Goal: Navigation & Orientation: Find specific page/section

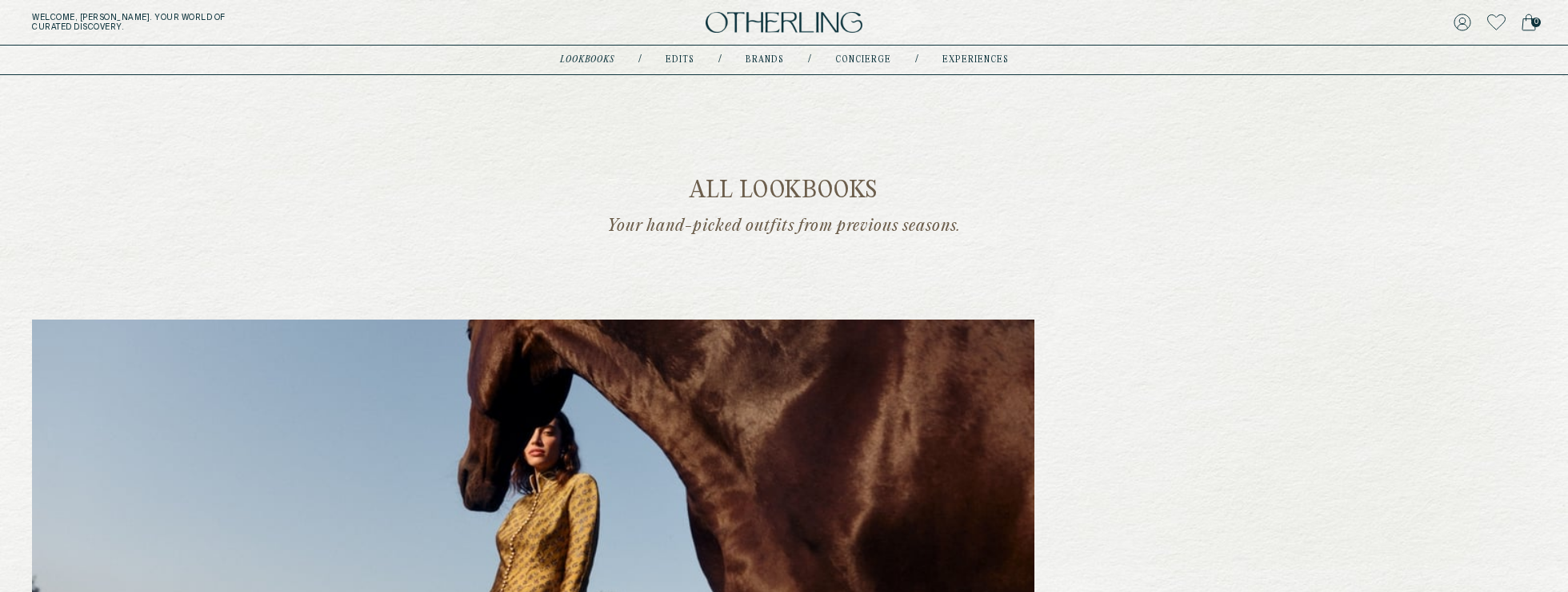
scroll to position [484, 0]
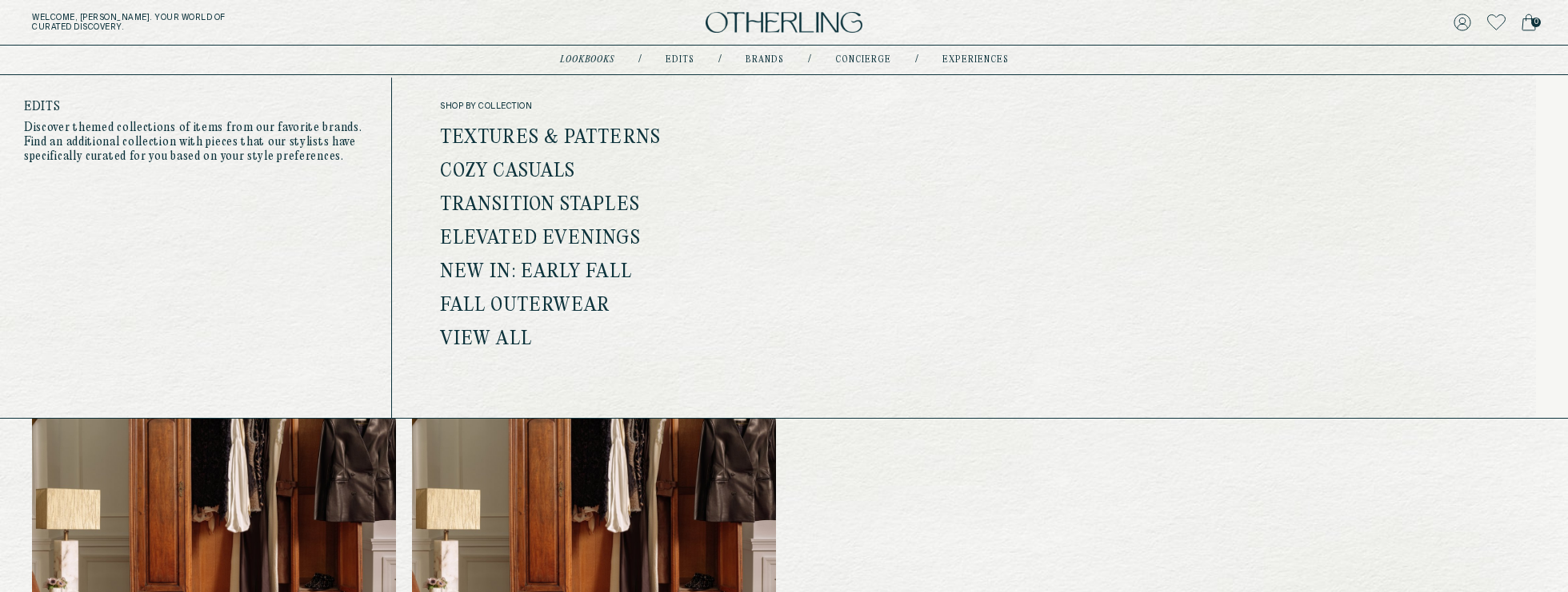
click at [678, 60] on link "Edits" at bounding box center [680, 59] width 29 height 8
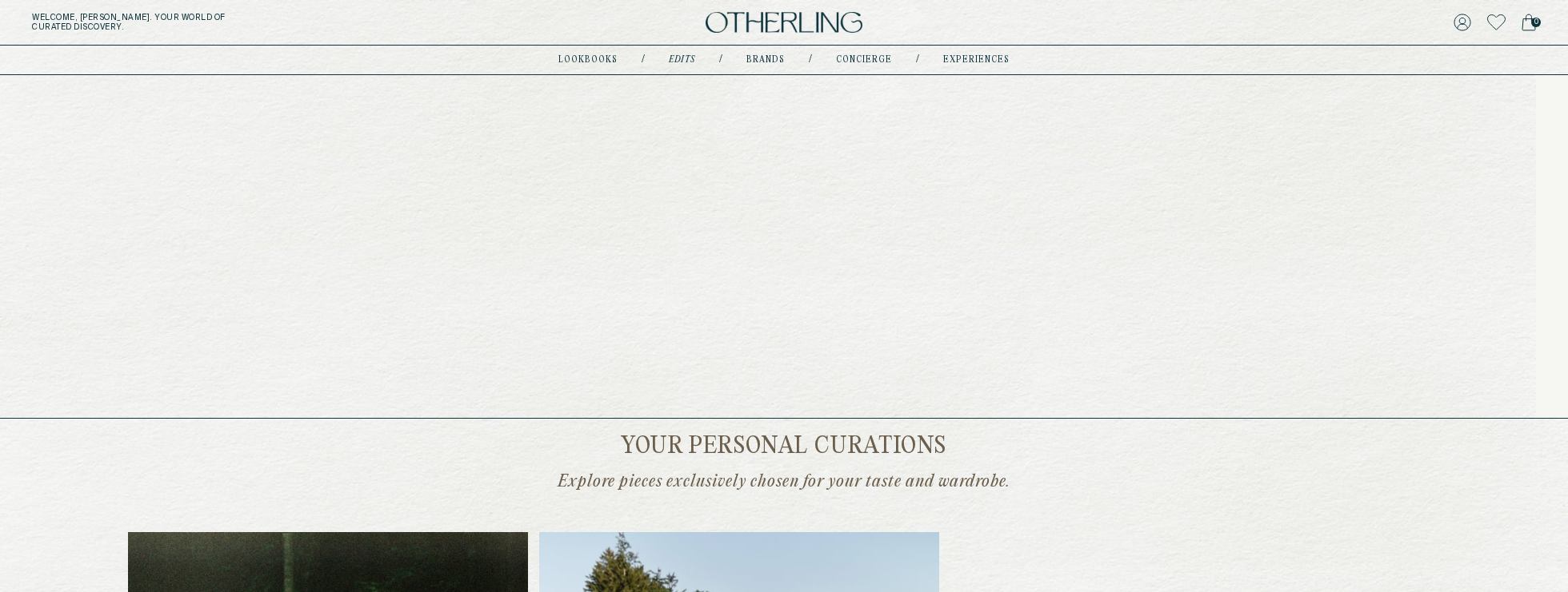
click at [602, 56] on link "lookbooks" at bounding box center [588, 59] width 60 height 8
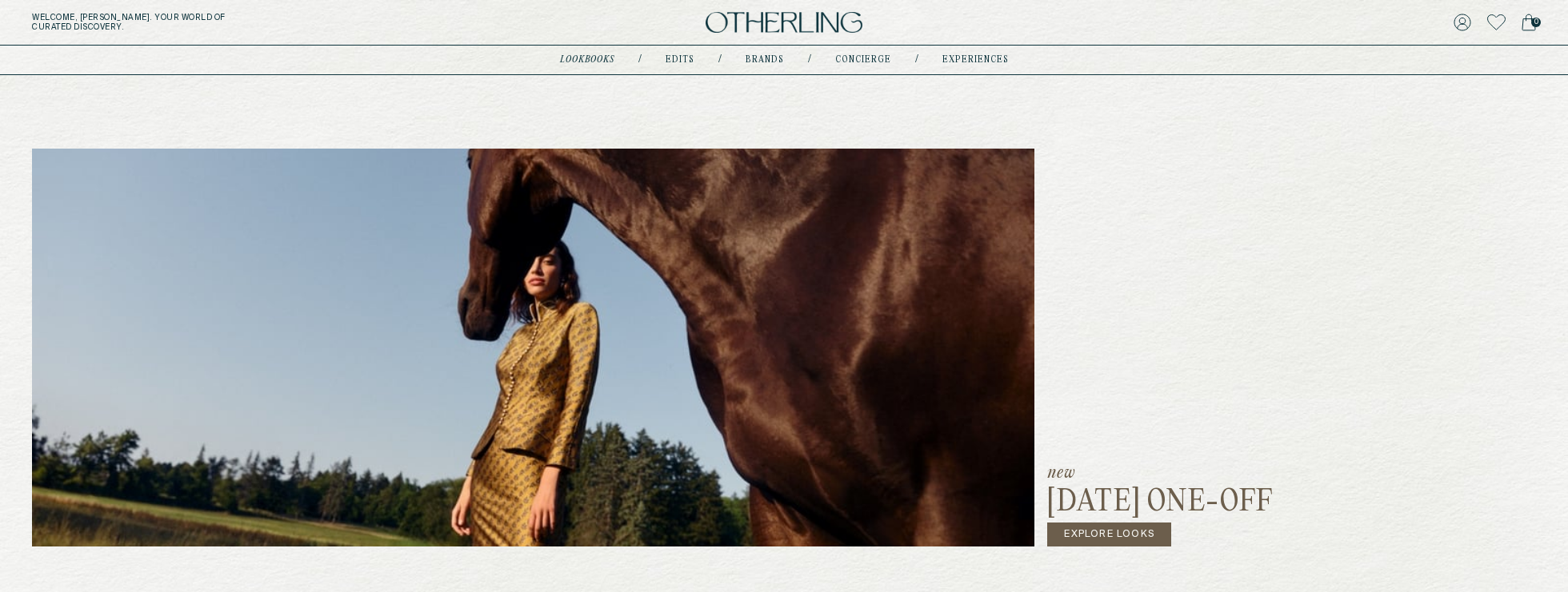
scroll to position [166, 0]
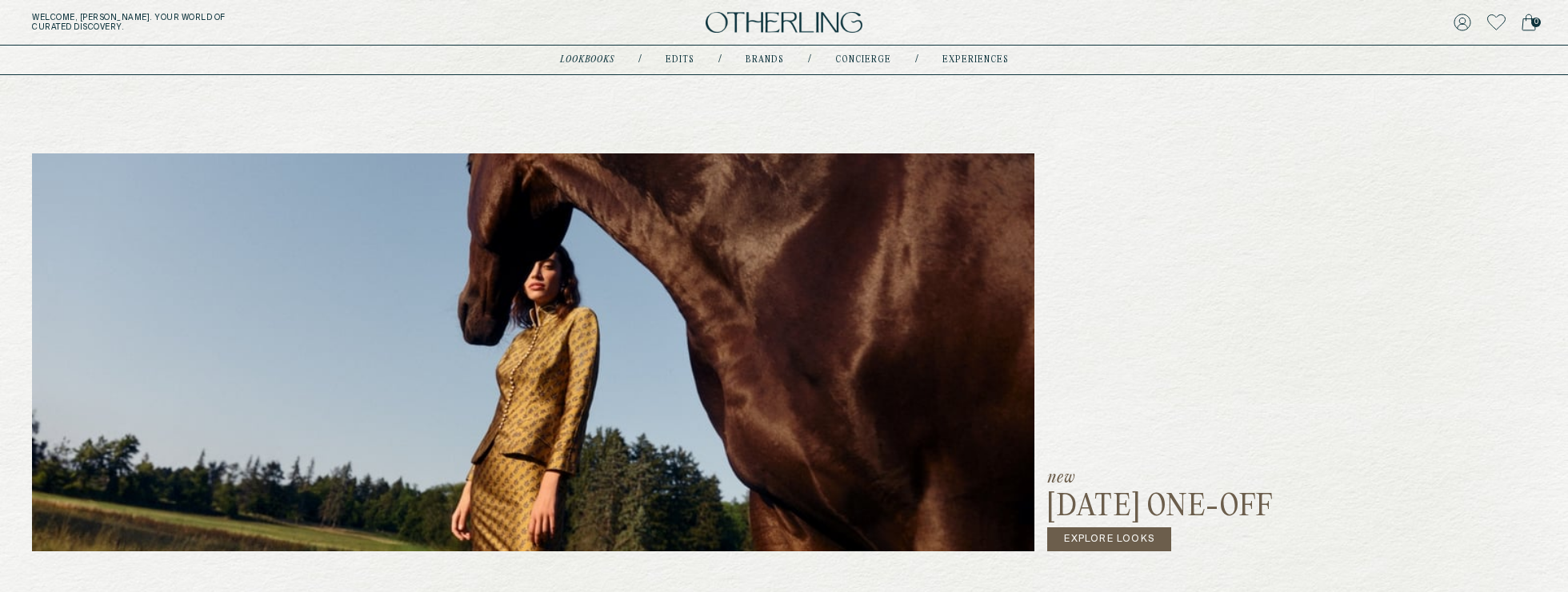
click at [834, 11] on div "Welcome, [PERSON_NAME] . Your world of curated discovery. 0" at bounding box center [784, 22] width 1568 height 46
click at [807, 24] on img at bounding box center [784, 22] width 157 height 21
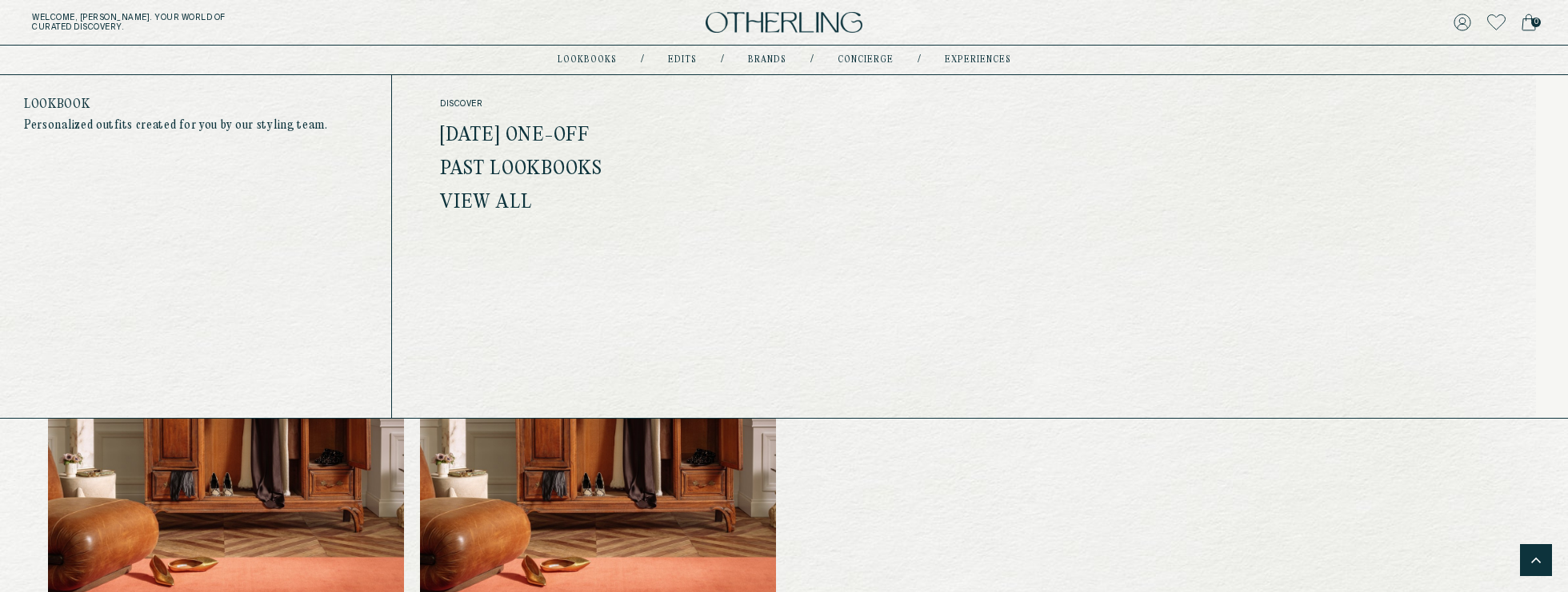
scroll to position [2006, 0]
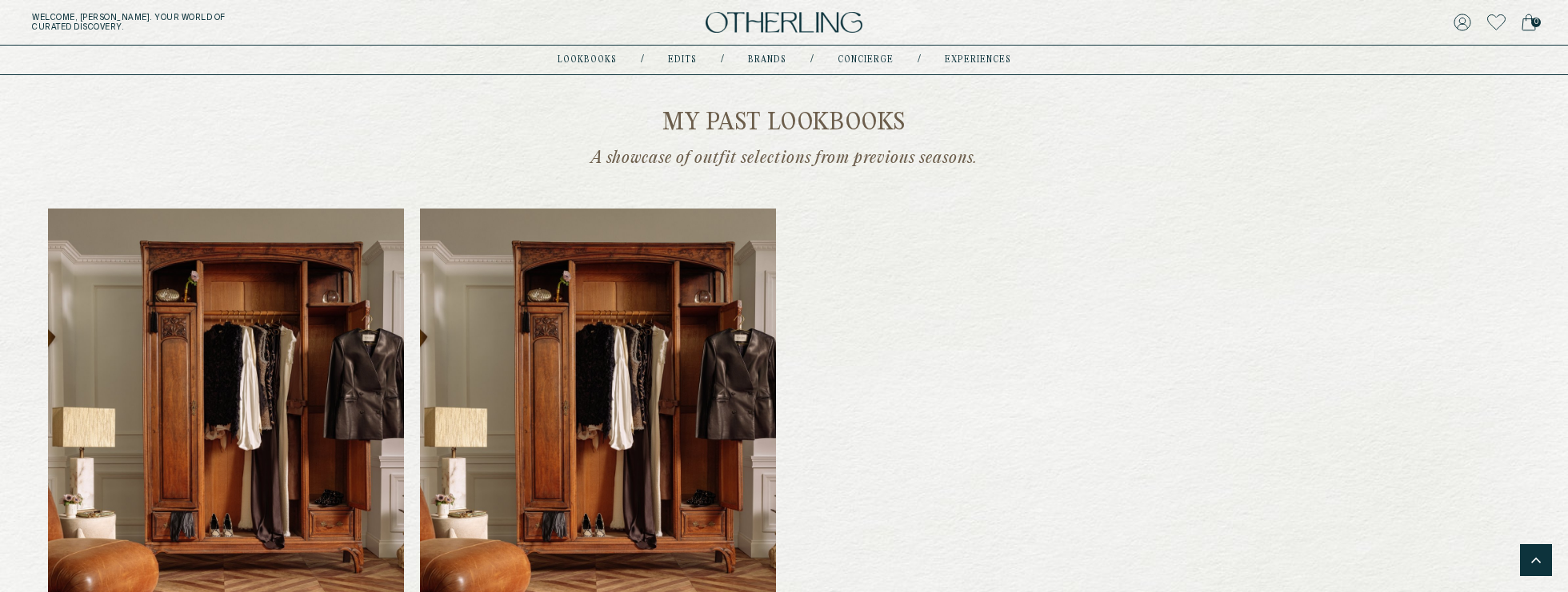
click at [766, 23] on img at bounding box center [784, 22] width 157 height 21
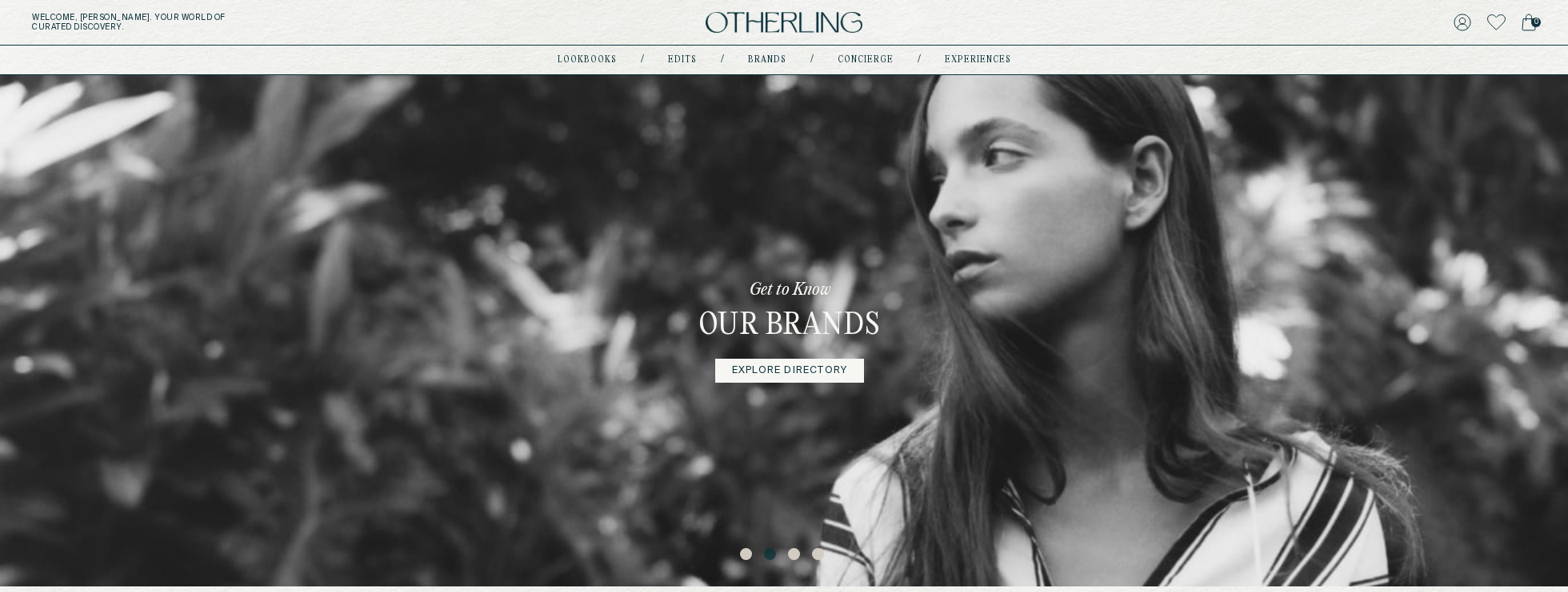
click at [793, 558] on button "3" at bounding box center [795, 556] width 16 height 16
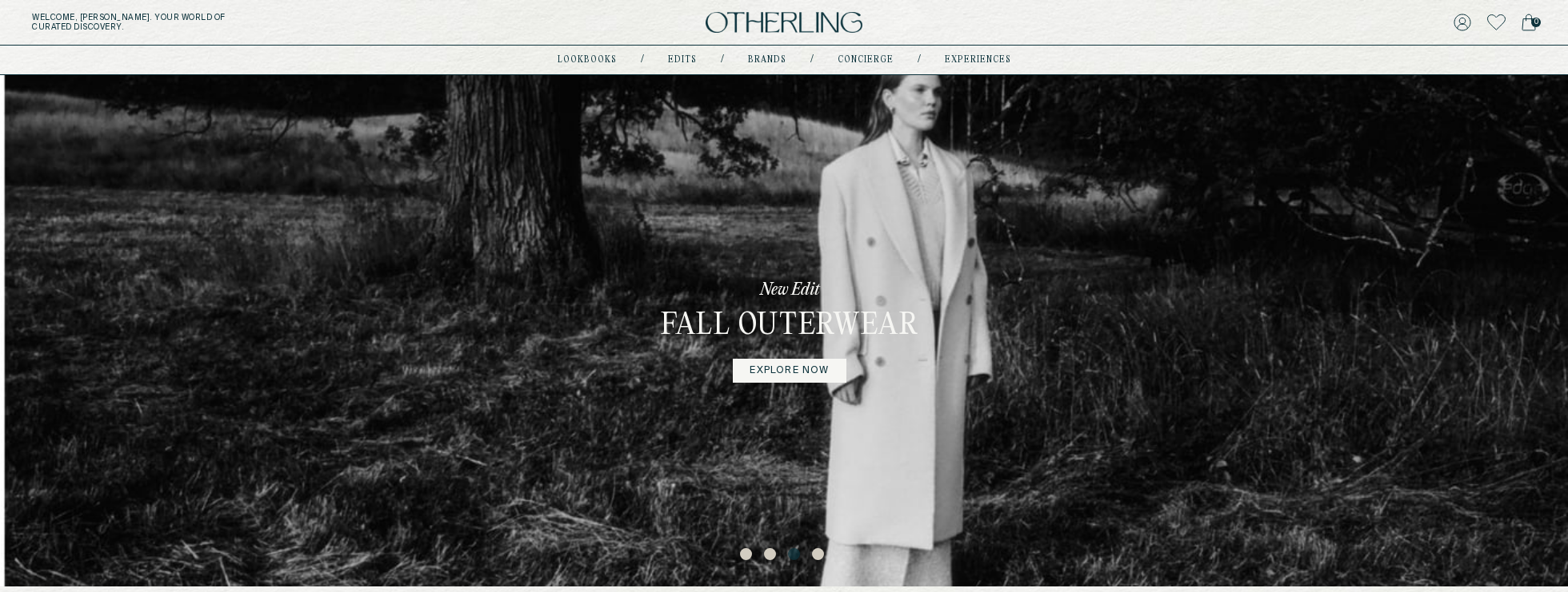
click at [816, 555] on button "4" at bounding box center [819, 556] width 16 height 16
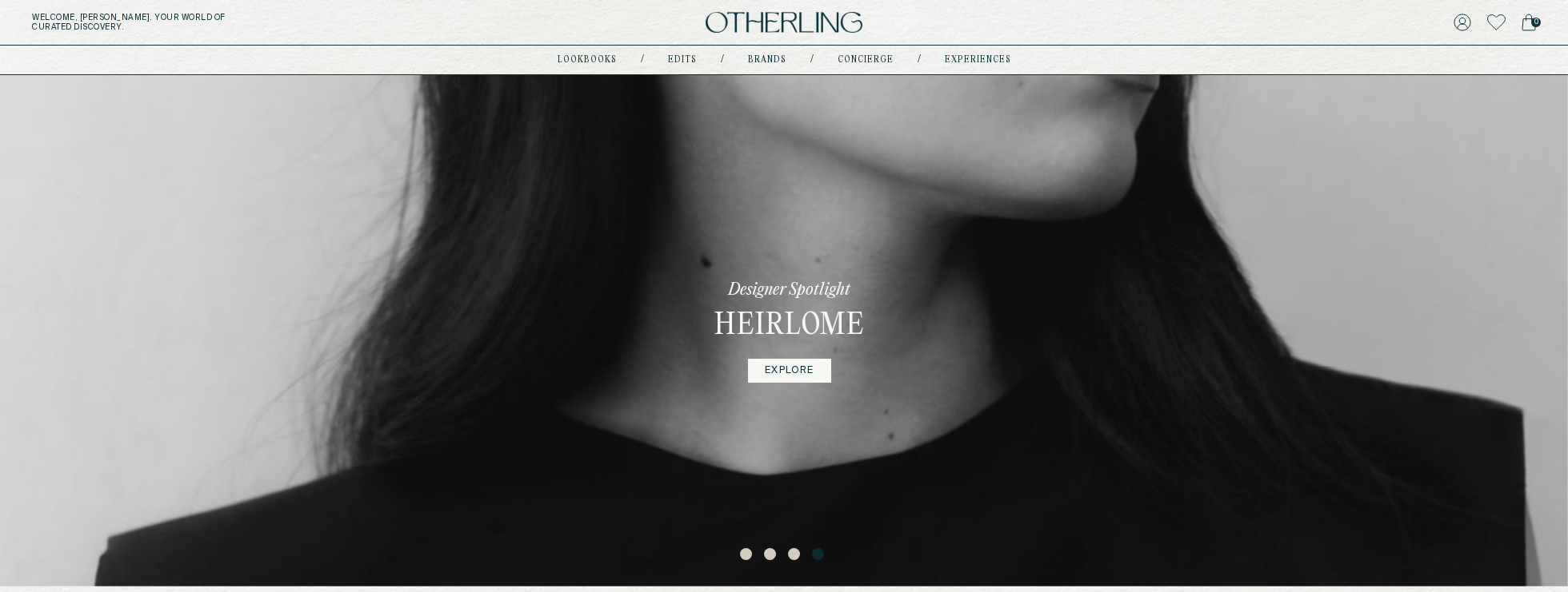
click at [748, 557] on button "1" at bounding box center [748, 556] width 16 height 16
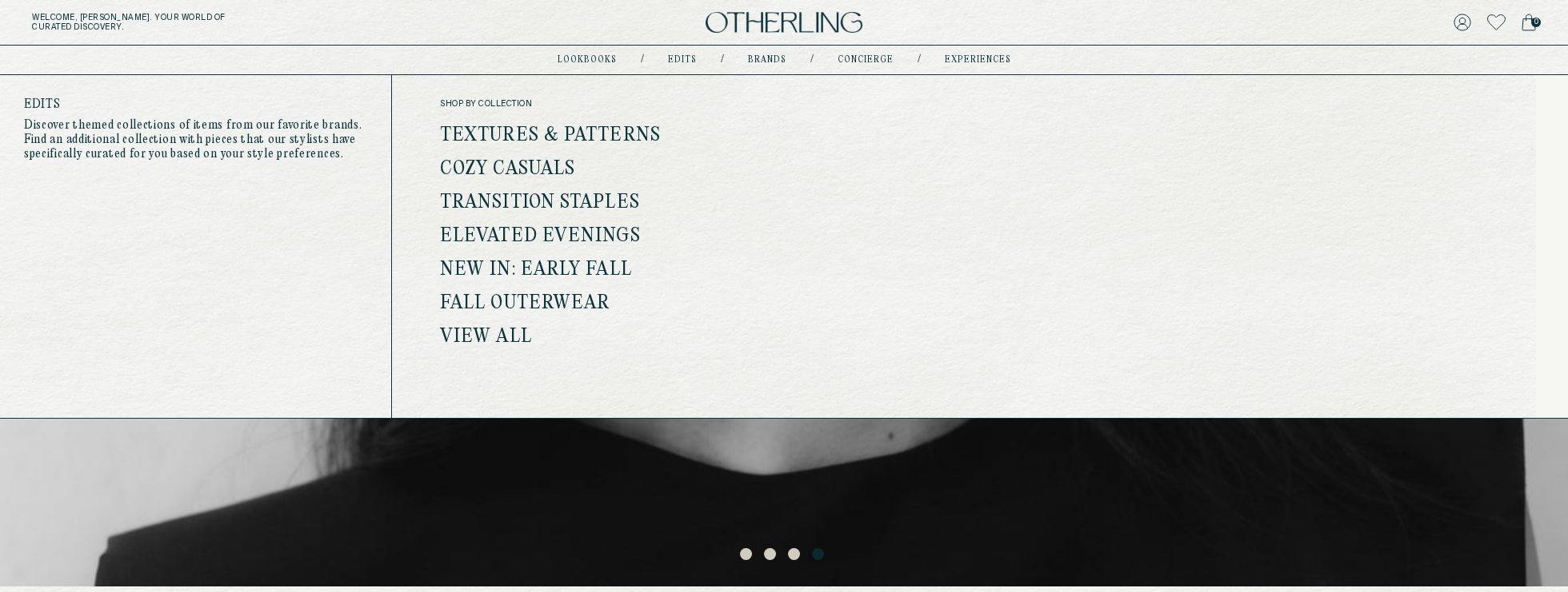
click at [687, 58] on link "Edits" at bounding box center [682, 59] width 29 height 8
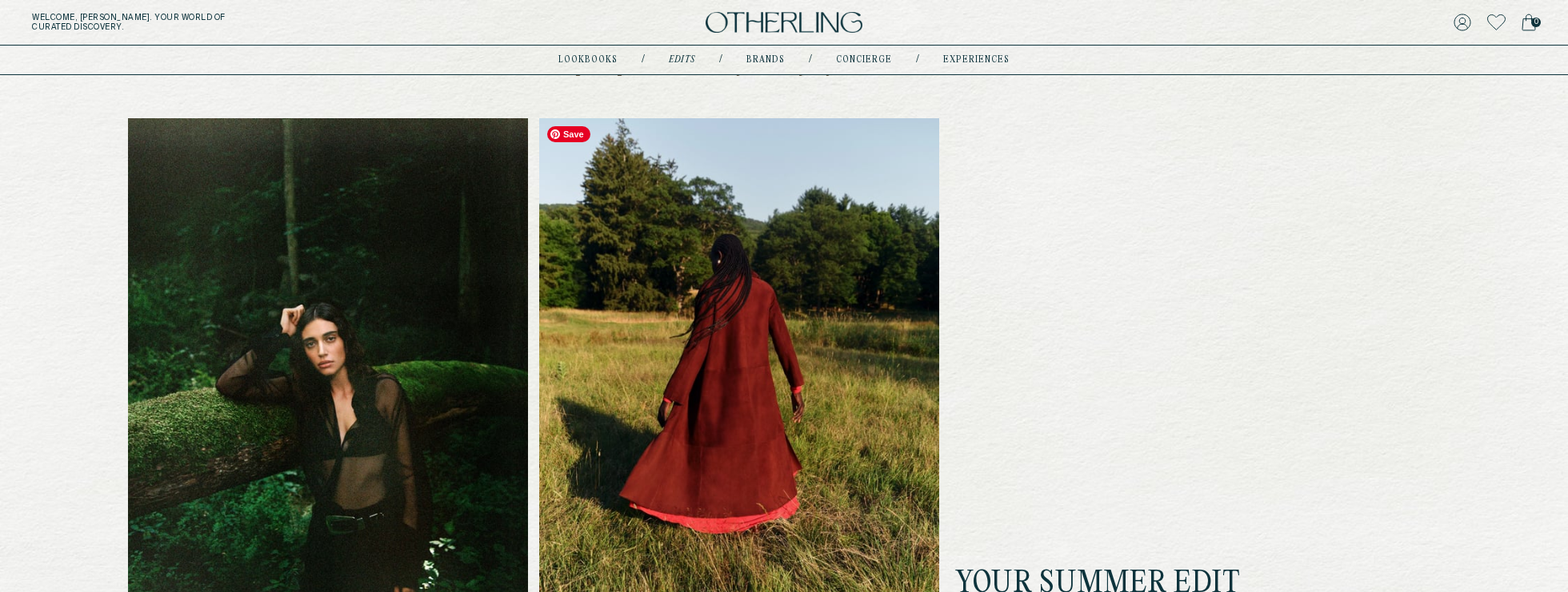
scroll to position [573, 0]
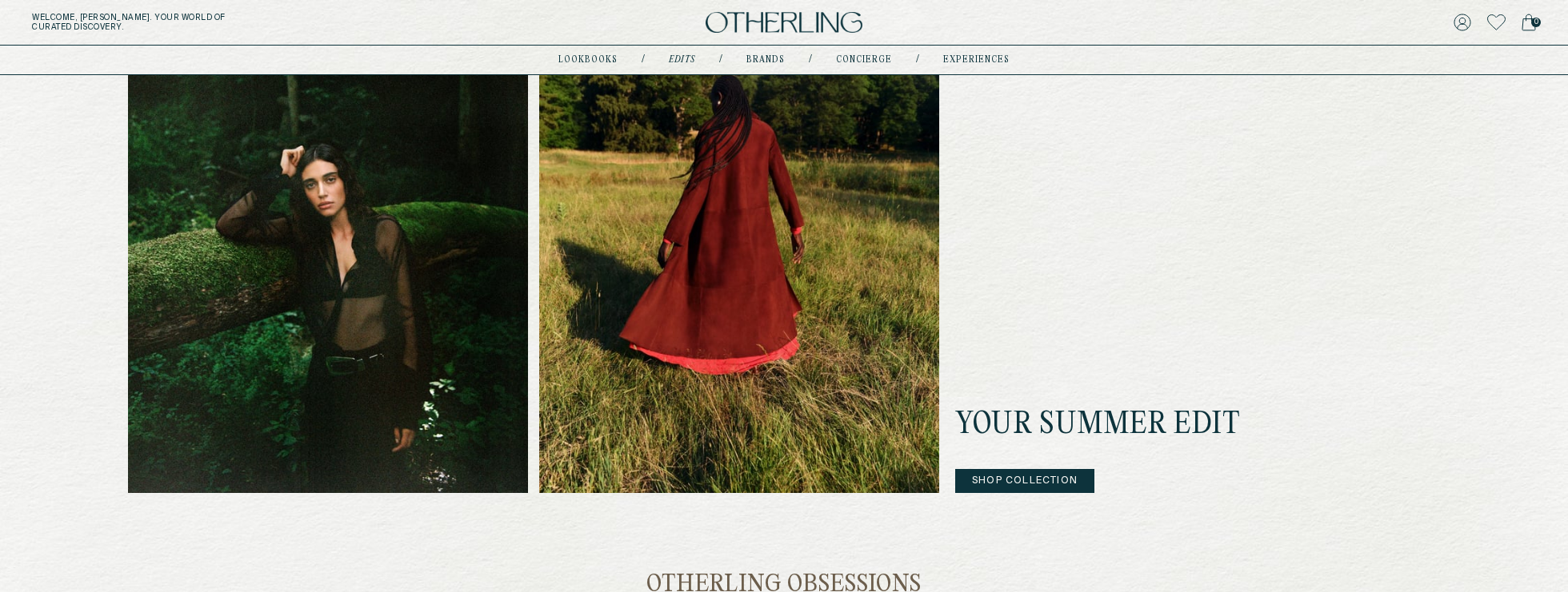
click at [1048, 475] on button "Shop Collection" at bounding box center [1025, 481] width 140 height 24
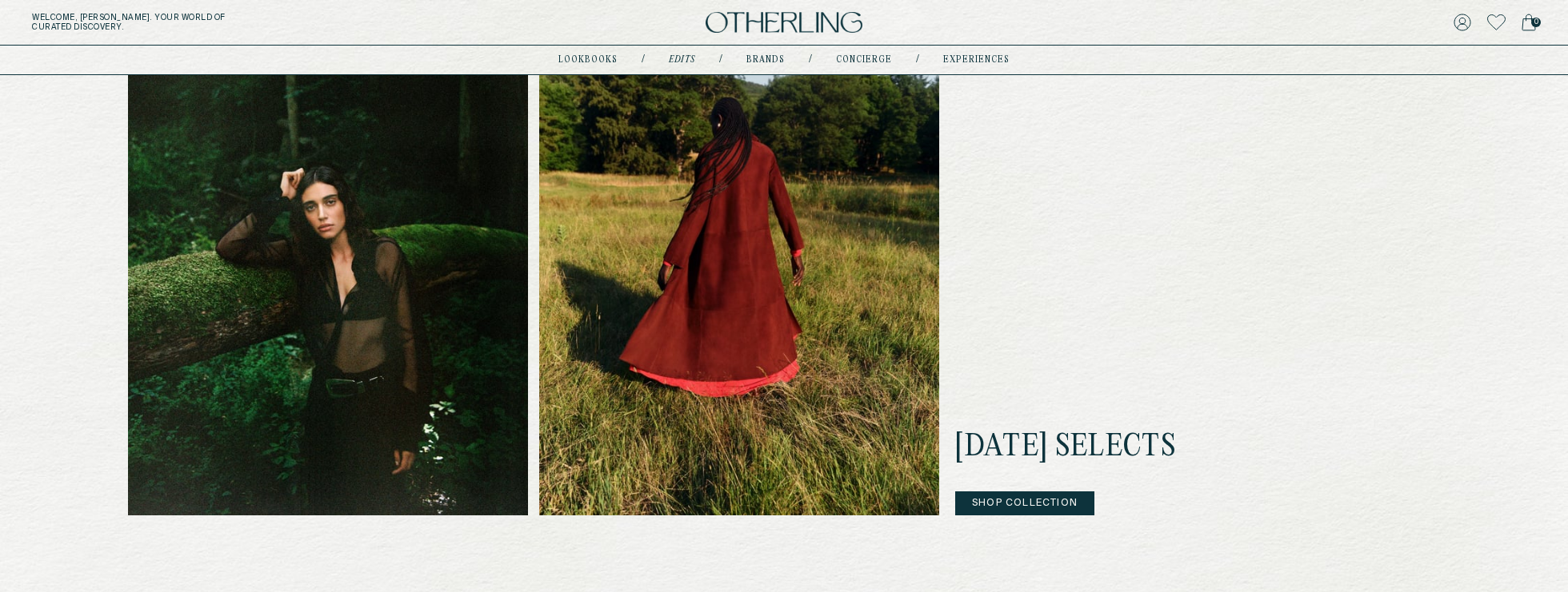
scroll to position [550, 0]
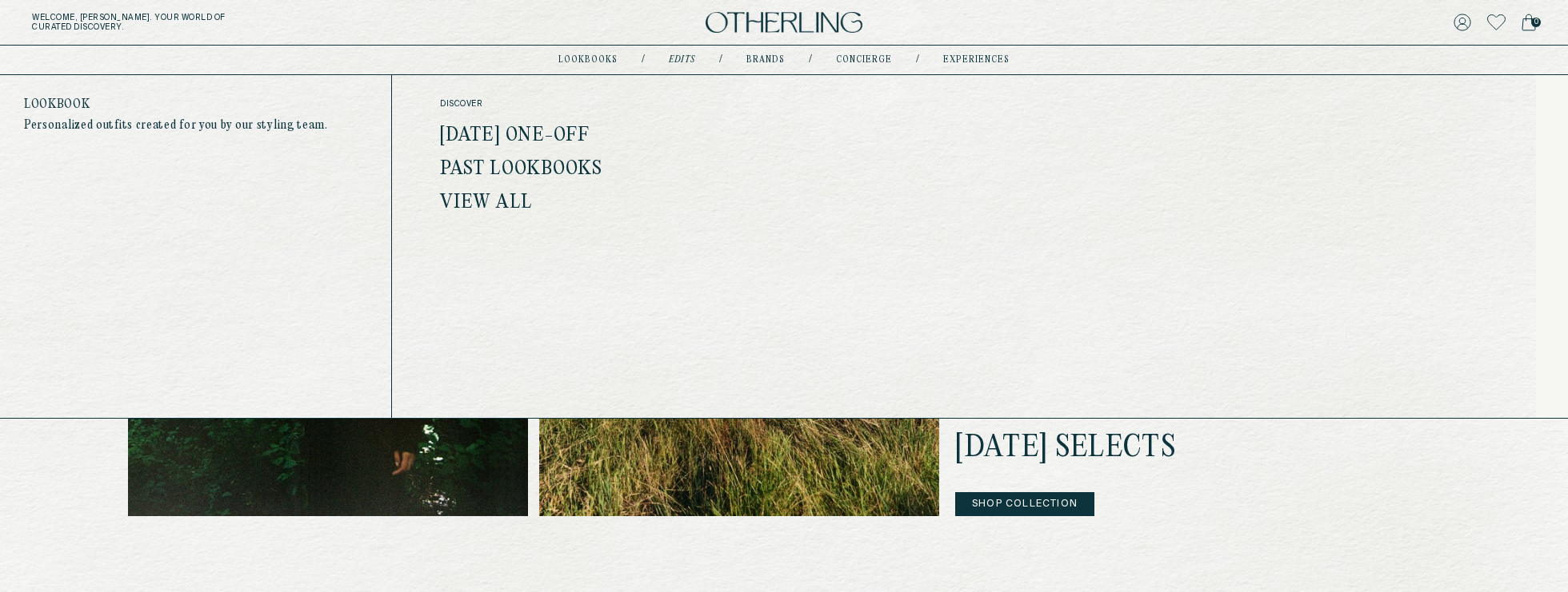
click at [499, 201] on link "View All" at bounding box center [485, 203] width 92 height 20
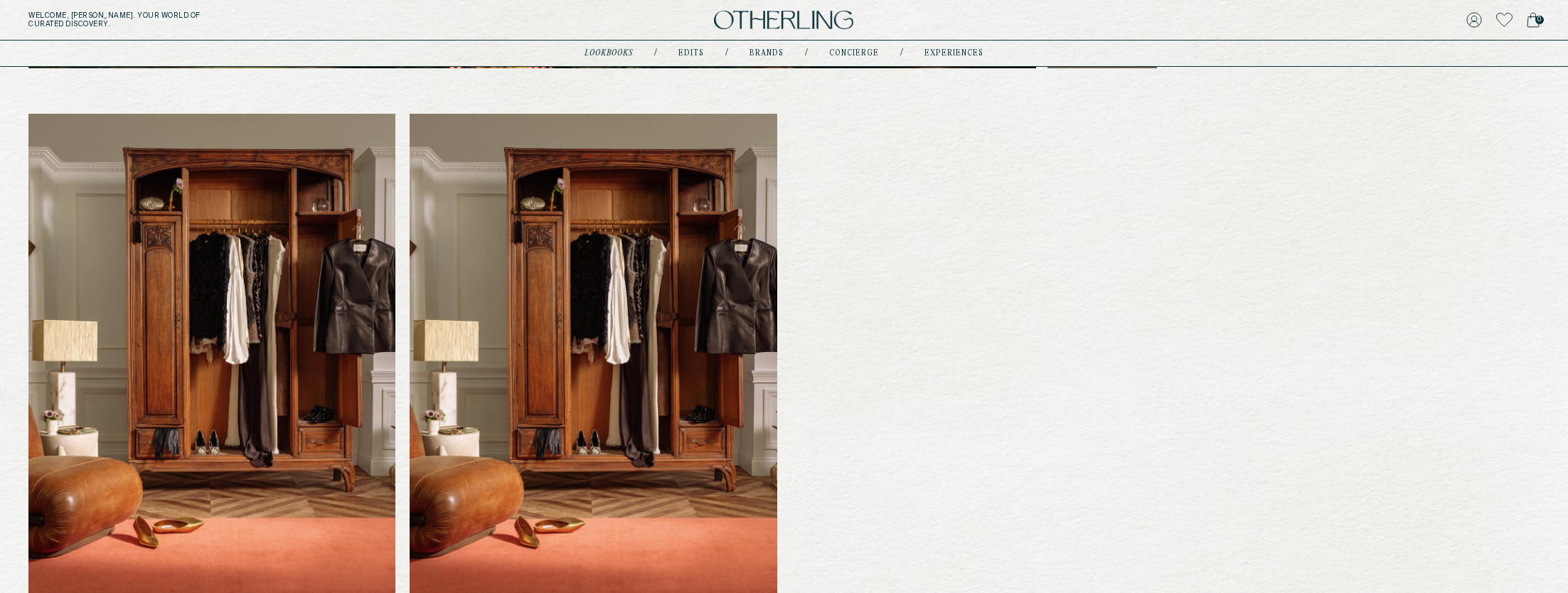
scroll to position [619, 0]
